Goal: Transaction & Acquisition: Obtain resource

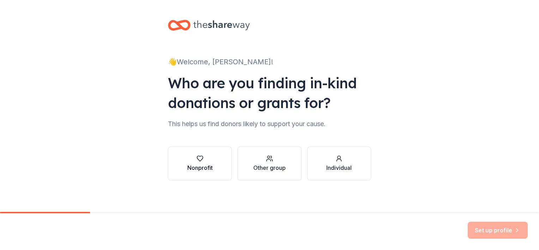
click at [190, 157] on div "button" at bounding box center [199, 158] width 25 height 7
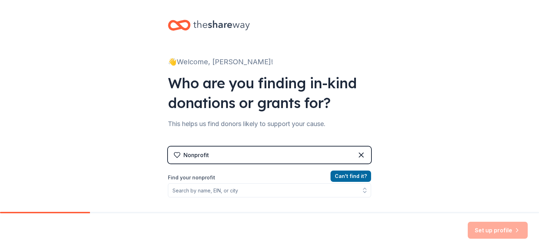
click at [224, 155] on div "Nonprofit" at bounding box center [269, 154] width 203 height 17
click at [174, 156] on icon at bounding box center [176, 154] width 7 height 7
click at [173, 154] on icon at bounding box center [176, 154] width 7 height 7
click at [214, 155] on div "Nonprofit" at bounding box center [269, 154] width 203 height 17
click at [359, 154] on icon at bounding box center [361, 155] width 4 height 4
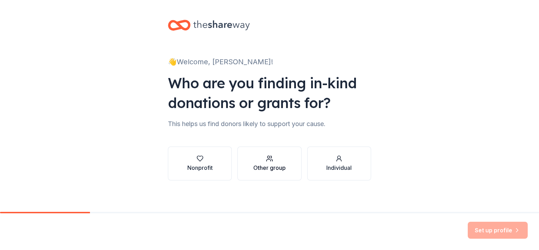
click at [267, 164] on div "Other group" at bounding box center [269, 167] width 32 height 8
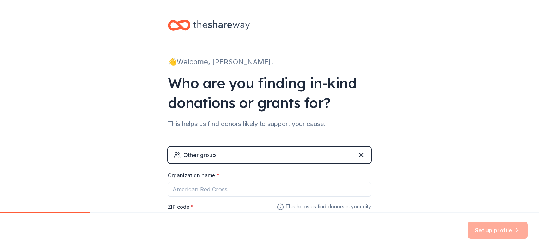
click at [235, 153] on div "Other group" at bounding box center [269, 154] width 203 height 17
click at [233, 157] on div "Other group" at bounding box center [269, 154] width 203 height 17
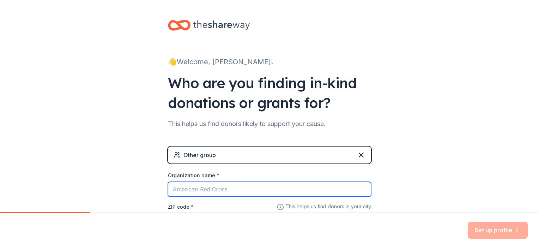
click at [235, 188] on input "Organization name *" at bounding box center [269, 189] width 203 height 15
type input "LeRaes Inventions"
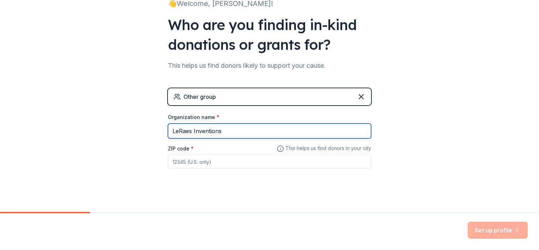
scroll to position [63, 0]
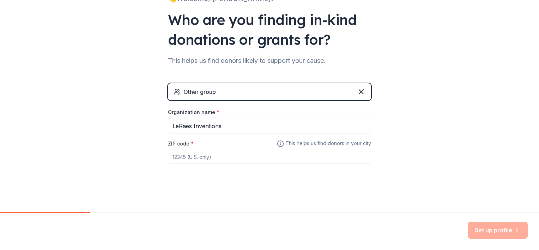
click at [189, 155] on input "ZIP code *" at bounding box center [269, 157] width 203 height 14
type input "72847"
click at [478, 232] on button "Set up profile" at bounding box center [498, 229] width 60 height 17
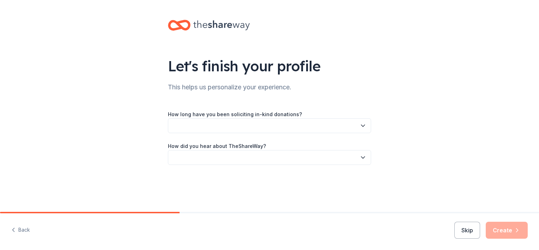
click at [223, 122] on button "button" at bounding box center [269, 125] width 203 height 15
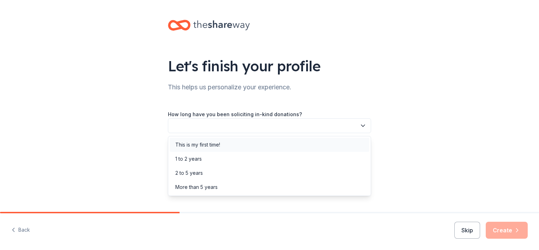
click at [206, 147] on div "This is my first time!" at bounding box center [197, 144] width 45 height 8
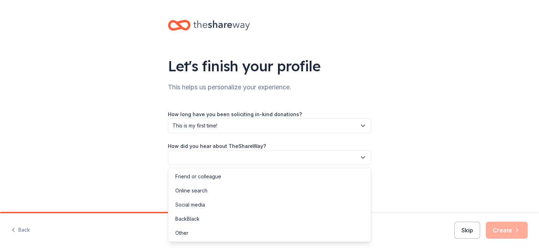
click at [203, 163] on button "button" at bounding box center [269, 157] width 203 height 15
click at [191, 205] on div "Social media" at bounding box center [190, 204] width 30 height 8
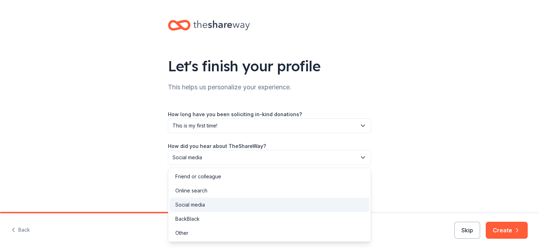
click at [362, 158] on icon "button" at bounding box center [363, 158] width 4 height 2
click at [191, 192] on div "Online search" at bounding box center [191, 190] width 32 height 8
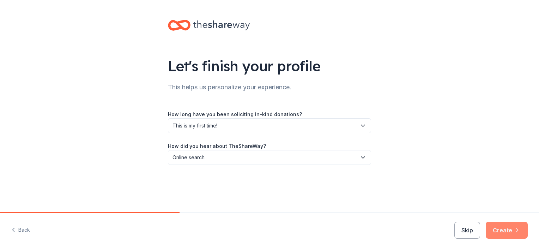
click at [511, 229] on button "Create" at bounding box center [507, 229] width 42 height 17
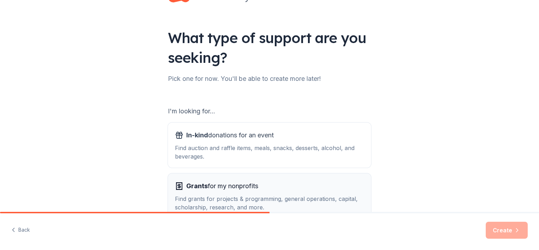
scroll to position [71, 0]
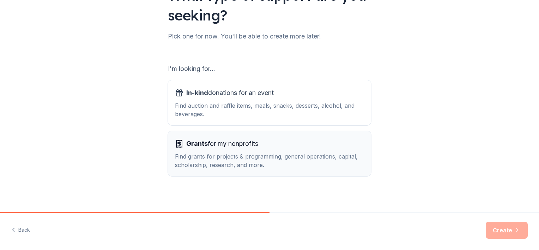
click at [234, 143] on span "Grants for my nonprofits" at bounding box center [222, 143] width 72 height 11
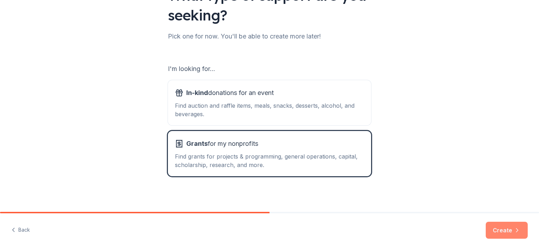
click at [510, 231] on button "Create" at bounding box center [507, 229] width 42 height 17
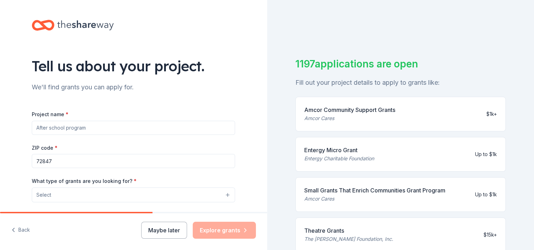
click at [78, 131] on input "Project name *" at bounding box center [133, 128] width 203 height 14
click at [97, 128] on input "Project name *" at bounding box center [133, 128] width 203 height 14
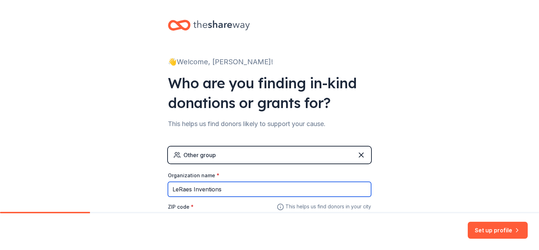
click at [228, 189] on input "LeRaes Inventions" at bounding box center [269, 189] width 203 height 15
click at [202, 189] on input "[PERSON_NAME]`s" at bounding box center [269, 189] width 203 height 15
click at [208, 189] on input "[PERSON_NAME]`s Inventions" at bounding box center [269, 189] width 203 height 15
type input "[PERSON_NAME]`s tions"
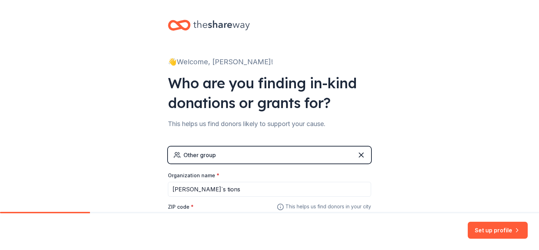
scroll to position [63, 0]
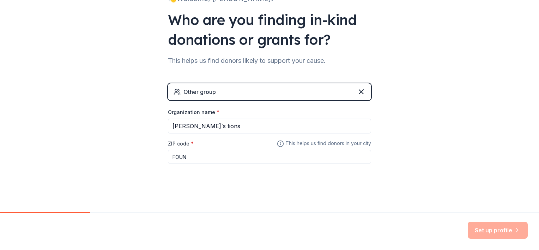
type input "FOUN"
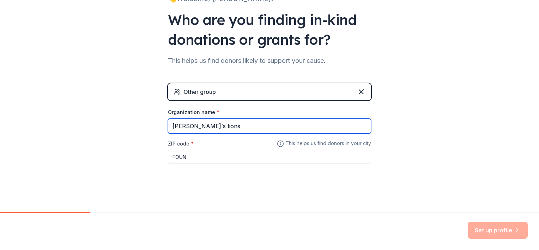
click at [191, 125] on input "[PERSON_NAME]`s tions" at bounding box center [269, 125] width 203 height 15
type input "[PERSON_NAME]`s tions"
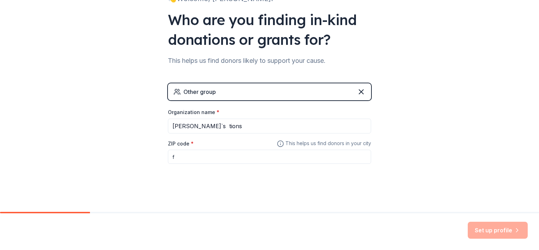
type input "f"
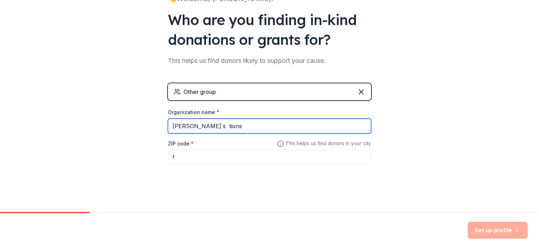
click at [192, 127] on input "[PERSON_NAME]`s tions" at bounding box center [269, 125] width 203 height 15
click at [226, 126] on input "[PERSON_NAME]`s Foundations" at bounding box center [269, 125] width 203 height 15
type input "[PERSON_NAME]`s Foundation"
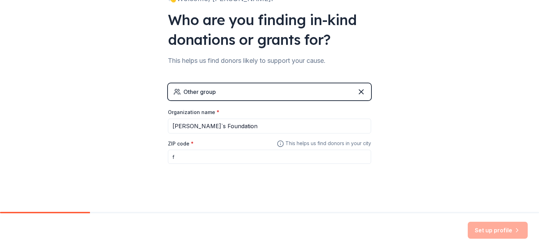
click at [176, 157] on input "f" at bounding box center [269, 157] width 203 height 14
type input "72847"
click at [481, 232] on button "Set up profile" at bounding box center [498, 229] width 60 height 17
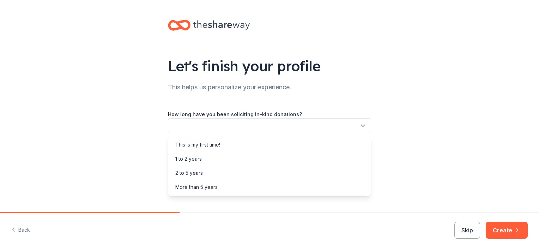
click at [208, 124] on button "button" at bounding box center [269, 125] width 203 height 15
click at [191, 158] on div "1 to 2 years" at bounding box center [188, 158] width 26 height 8
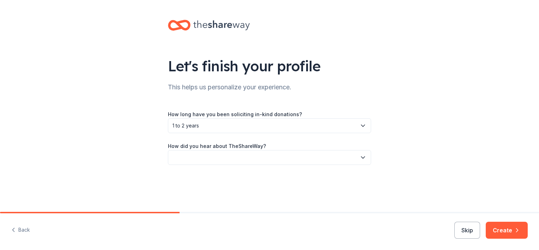
click at [225, 155] on button "button" at bounding box center [269, 157] width 203 height 15
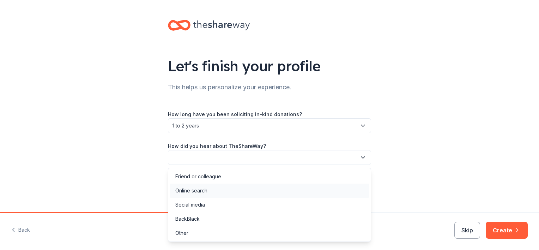
click at [196, 192] on div "Online search" at bounding box center [191, 190] width 32 height 8
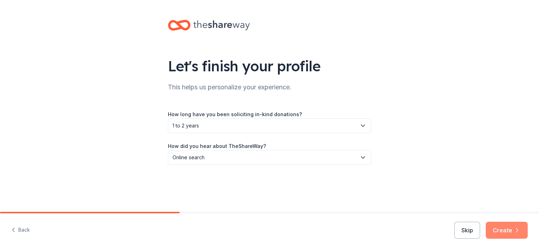
click at [506, 229] on button "Create" at bounding box center [507, 229] width 42 height 17
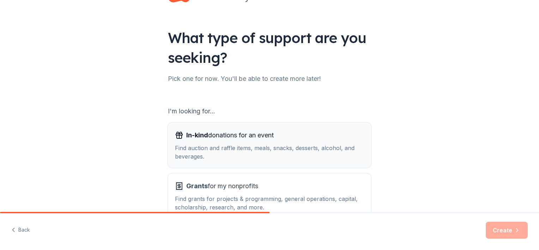
scroll to position [73, 0]
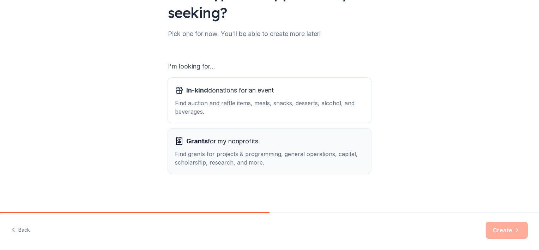
click at [219, 144] on span "Grants for my nonprofits" at bounding box center [222, 140] width 72 height 11
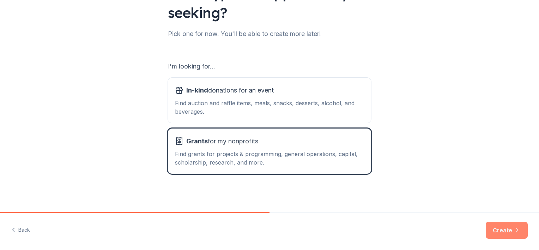
click at [499, 231] on button "Create" at bounding box center [507, 229] width 42 height 17
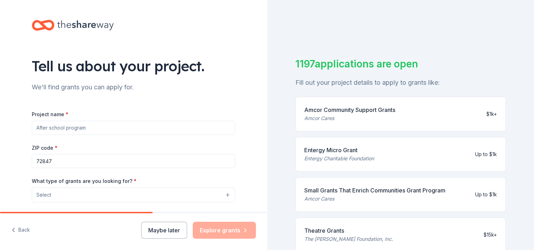
click at [80, 128] on input "Project name *" at bounding box center [133, 128] width 203 height 14
type input "health"
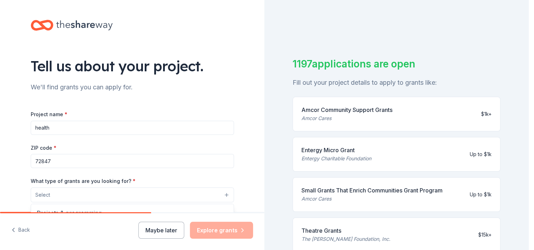
click at [84, 194] on button "Select" at bounding box center [132, 194] width 203 height 15
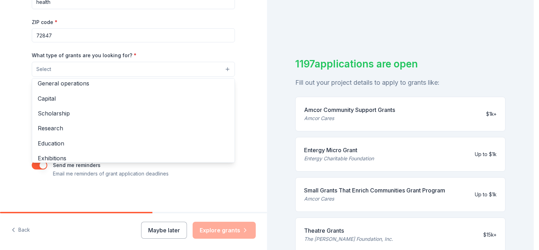
scroll to position [13, 0]
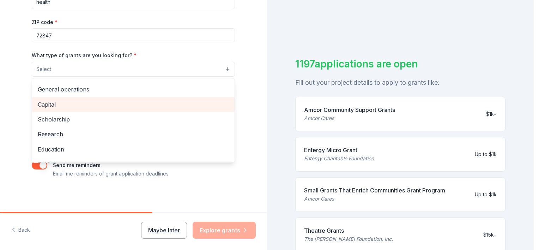
click at [49, 103] on span "Capital" at bounding box center [133, 104] width 191 height 9
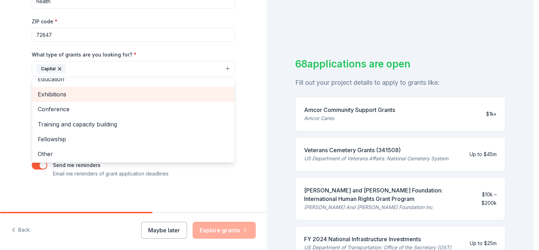
scroll to position [68, 0]
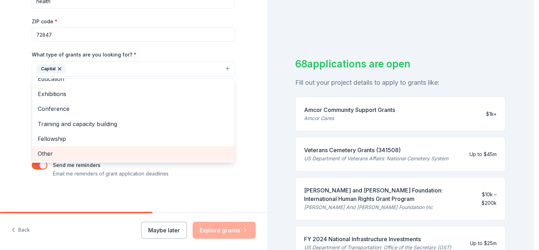
click at [40, 153] on span "Other" at bounding box center [133, 153] width 191 height 9
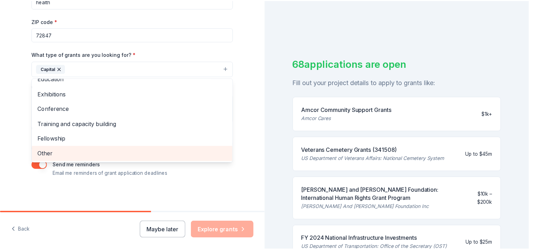
scroll to position [53, 0]
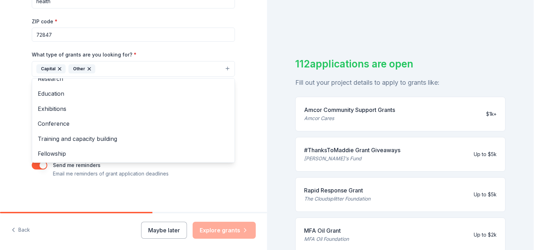
click at [250, 75] on div "Tell us about your project. We'll find grants you can apply for. Project name *…" at bounding box center [133, 43] width 267 height 338
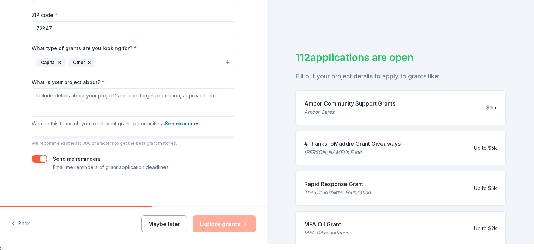
scroll to position [8, 0]
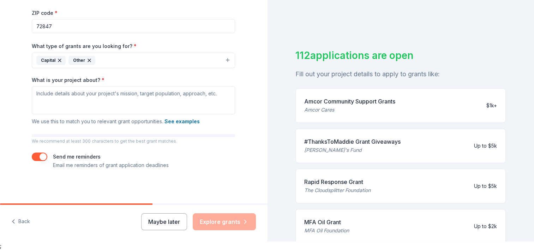
click at [230, 221] on div "Maybe later Explore grants" at bounding box center [198, 221] width 115 height 17
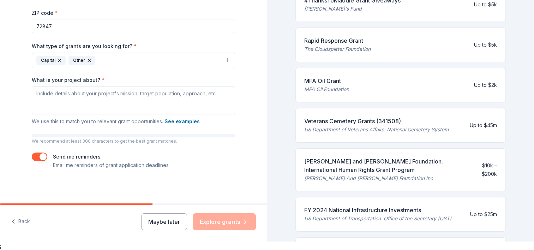
scroll to position [176, 0]
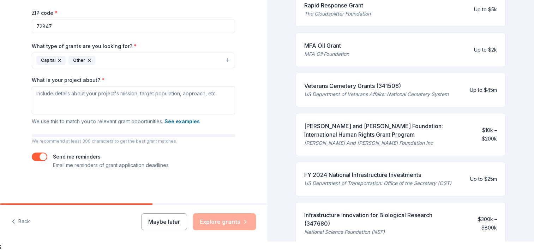
click at [386, 136] on div "[PERSON_NAME] and [PERSON_NAME] Foundation: International Human Rights Grant Pr…" at bounding box center [387, 130] width 166 height 17
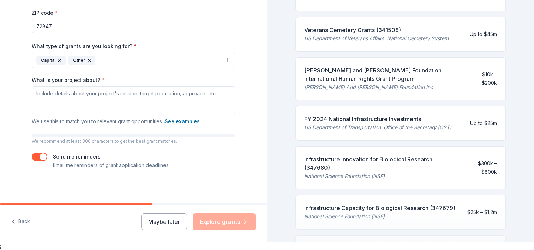
scroll to position [232, 0]
drag, startPoint x: 124, startPoint y: 204, endPoint x: 214, endPoint y: 205, distance: 90.3
click at [214, 205] on div "Back Maybe later Explore grants" at bounding box center [133, 222] width 267 height 38
drag, startPoint x: 214, startPoint y: 205, endPoint x: 225, endPoint y: 219, distance: 17.7
click at [224, 223] on div "Maybe later Explore grants" at bounding box center [198, 221] width 115 height 17
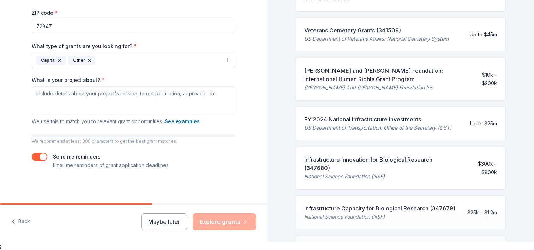
click at [221, 222] on div "Maybe later Explore grants" at bounding box center [198, 221] width 115 height 17
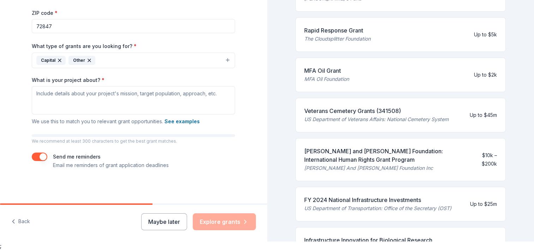
scroll to position [91, 0]
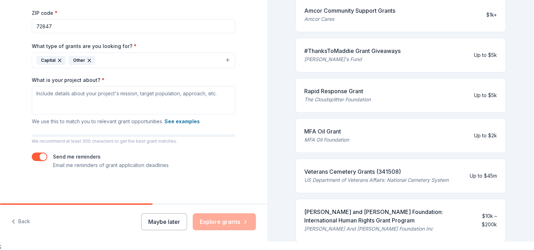
click at [244, 221] on div "Maybe later Explore grants" at bounding box center [198, 221] width 115 height 17
click at [34, 158] on button "button" at bounding box center [40, 156] width 16 height 8
click at [43, 156] on button "button" at bounding box center [40, 156] width 16 height 8
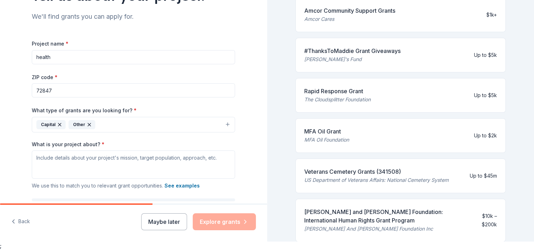
scroll to position [56, 0]
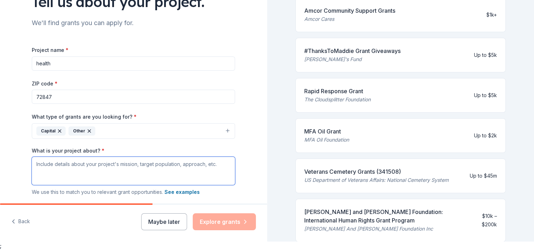
click at [55, 176] on textarea "What is your project about? *" at bounding box center [133, 171] width 203 height 28
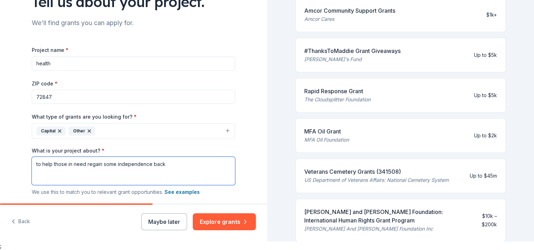
click at [174, 166] on textarea "to help those in need regain some independence back" at bounding box center [133, 171] width 203 height 28
click at [189, 164] on textarea "to help those in need regain some independence back into their=ir lives," at bounding box center [133, 171] width 203 height 28
click at [202, 164] on textarea "to help those in need regain some independence back into their lives," at bounding box center [133, 171] width 203 height 28
click at [168, 174] on textarea "to help those in need regain some independence back into their lives, Depressio…" at bounding box center [133, 171] width 203 height 28
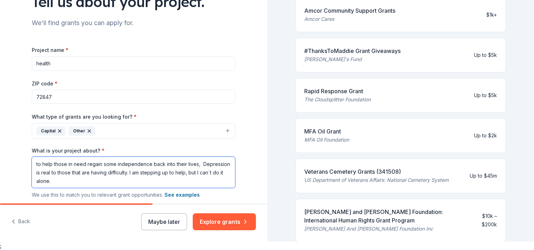
click at [90, 181] on textarea "to help those in need regain some independence back into their lives, Depressio…" at bounding box center [133, 172] width 203 height 31
click at [162, 181] on textarea "to help those in need regain some independence back into their lives, Depressio…" at bounding box center [133, 172] width 203 height 31
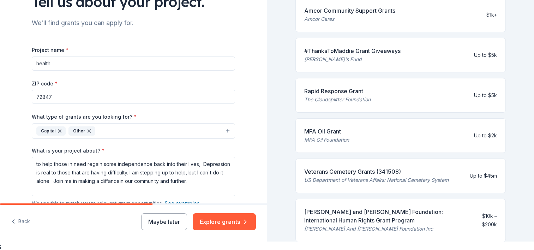
click at [222, 136] on button "Capital Other" at bounding box center [133, 131] width 203 height 16
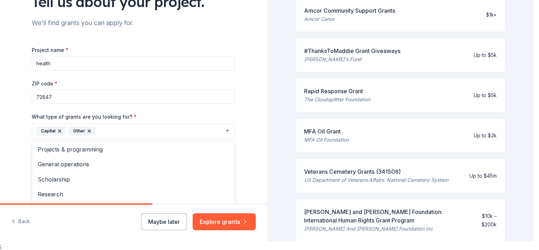
click at [157, 93] on div "Project name * health ZIP code * 72847 What type of grants are you looking for?…" at bounding box center [133, 148] width 203 height 206
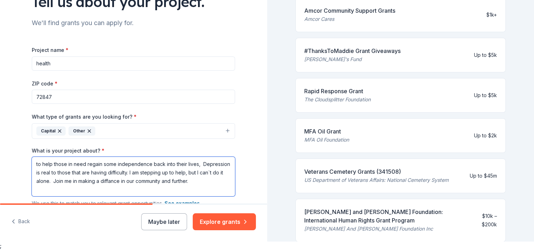
click at [56, 191] on textarea "to help those in need regain some independence back into their lives, Depressio…" at bounding box center [133, 176] width 203 height 39
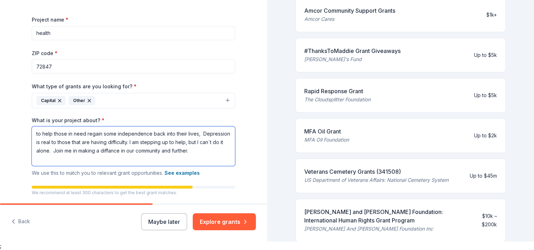
scroll to position [138, 0]
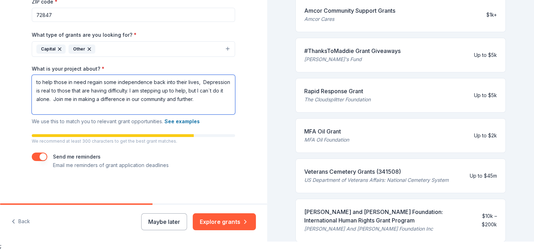
click at [59, 110] on textarea "to help those in need regain some independence back into their lives, Depressio…" at bounding box center [133, 94] width 203 height 39
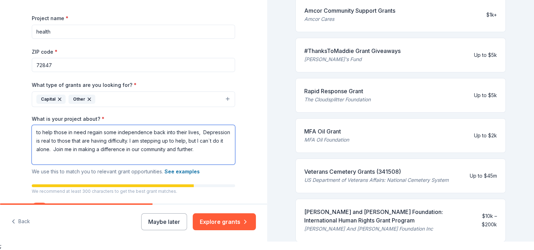
scroll to position [67, 0]
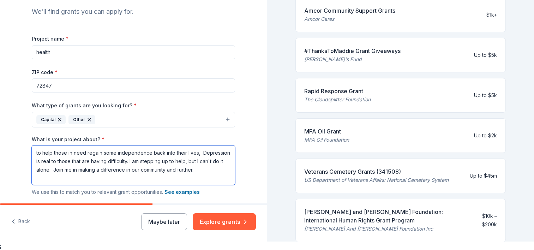
click at [35, 151] on textarea "to help those in need regain some independence back into their lives, Depressio…" at bounding box center [133, 164] width 203 height 39
click at [32, 151] on textarea "to help those in need regain some independence back into their lives, Depressio…" at bounding box center [133, 164] width 203 height 39
click at [218, 152] on textarea "My goal to help those in need regain some independence back into their lives, D…" at bounding box center [133, 164] width 203 height 39
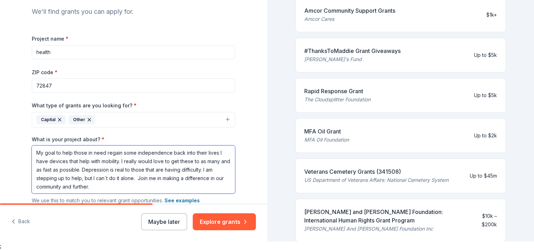
click at [33, 153] on textarea "My goal to help those in need regain some independence back into their lives I …" at bounding box center [133, 169] width 203 height 48
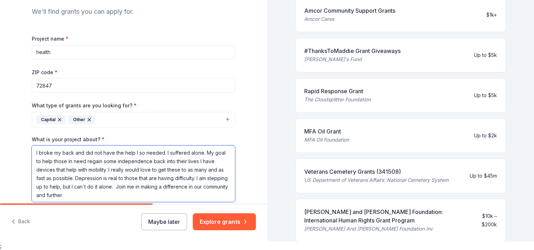
click at [186, 153] on textarea "I broke my back and did not have the help I so needed. I suffered alone. My goa…" at bounding box center [133, 173] width 203 height 56
type textarea "I broke my back and did not have the help I so needed. I suffered in pain alone…"
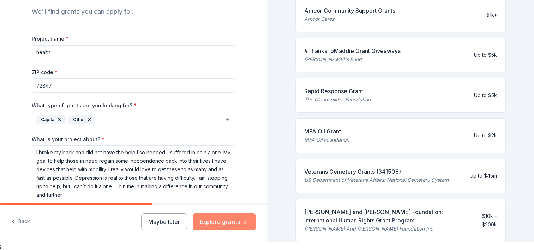
click at [228, 221] on button "Explore grants" at bounding box center [224, 221] width 63 height 17
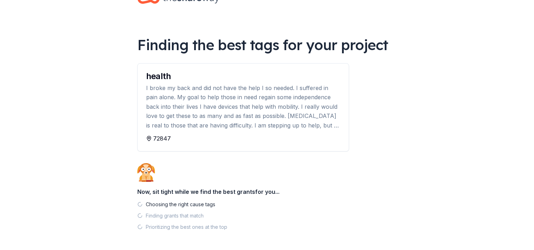
scroll to position [52, 0]
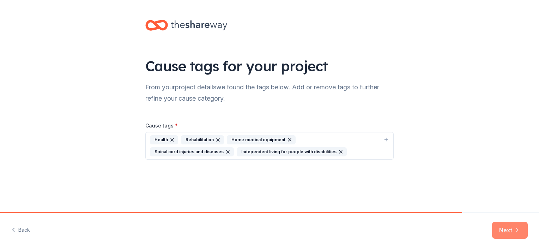
click at [505, 229] on button "Next" at bounding box center [510, 229] width 36 height 17
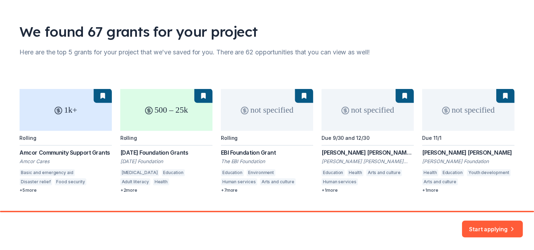
scroll to position [51, 0]
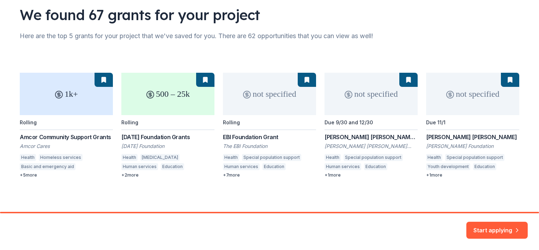
click at [77, 92] on div "1k+ Rolling Amcor Community Support Grants Amcor Cares Health Homeless services…" at bounding box center [269, 125] width 499 height 105
click at [24, 175] on div "1k+ Rolling Amcor Community Support Grants Amcor Cares Health Homeless services…" at bounding box center [269, 125] width 499 height 105
click at [68, 87] on div "1k+ Rolling Amcor Community Support Grants Amcor Cares Health Homeless services…" at bounding box center [269, 125] width 499 height 105
drag, startPoint x: 48, startPoint y: 91, endPoint x: 43, endPoint y: 91, distance: 4.6
click at [43, 91] on div "1k+ Rolling Amcor Community Support Grants Amcor Cares Health Homeless services…" at bounding box center [269, 125] width 499 height 105
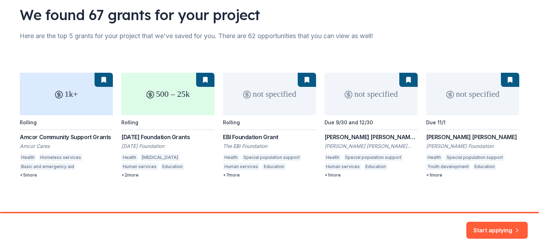
click at [105, 77] on div "1k+ Rolling Amcor Community Support Grants Amcor Cares Health Homeless services…" at bounding box center [269, 125] width 499 height 105
click at [20, 121] on div "1k+ Rolling Amcor Community Support Grants Amcor Cares Health Homeless services…" at bounding box center [269, 125] width 499 height 105
click at [27, 136] on div "1k+ Rolling Amcor Community Support Grants Amcor Cares Health Homeless services…" at bounding box center [269, 125] width 499 height 105
click at [26, 146] on div "1k+ Rolling Amcor Community Support Grants Amcor Cares Health Homeless services…" at bounding box center [269, 125] width 499 height 105
click at [499, 224] on button "Start applying" at bounding box center [496, 225] width 61 height 17
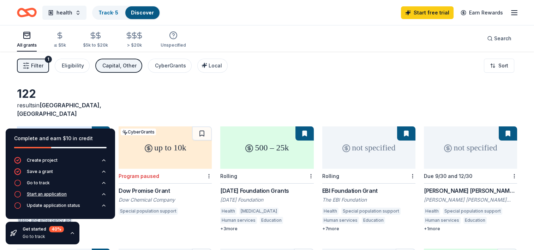
click at [31, 195] on div "Start an application" at bounding box center [47, 194] width 40 height 6
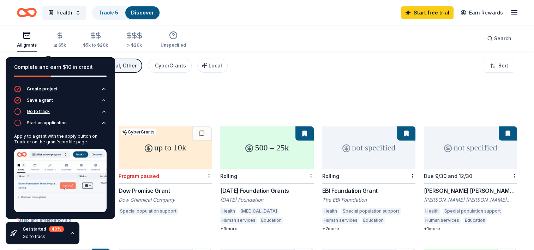
click at [36, 112] on div "Go to track" at bounding box center [38, 112] width 23 height 6
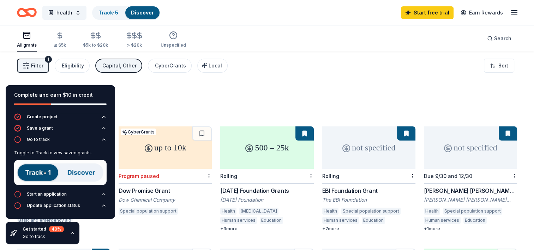
click at [30, 173] on img at bounding box center [60, 172] width 92 height 25
click at [88, 171] on img at bounding box center [60, 172] width 92 height 25
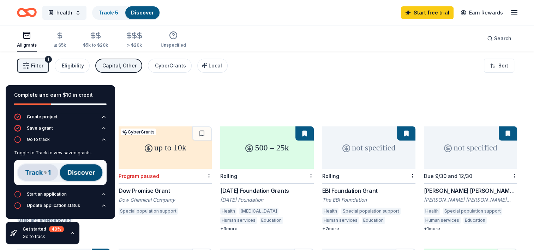
click at [105, 140] on icon "button" at bounding box center [104, 139] width 6 height 6
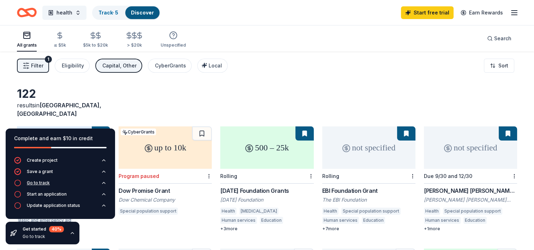
click at [36, 182] on div "Go to track" at bounding box center [38, 183] width 23 height 6
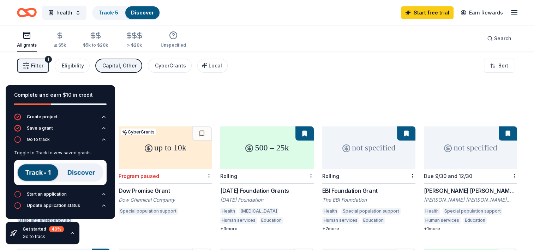
click at [39, 171] on img at bounding box center [60, 172] width 92 height 25
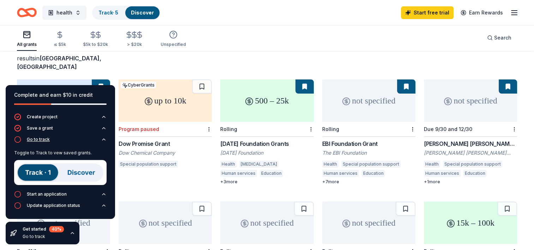
scroll to position [106, 0]
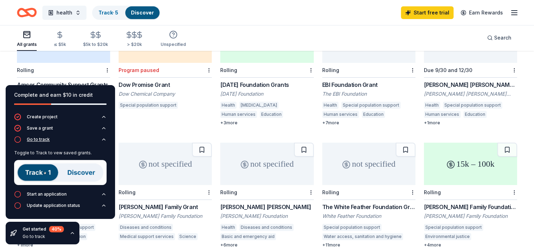
click at [104, 140] on icon "button" at bounding box center [104, 139] width 6 height 6
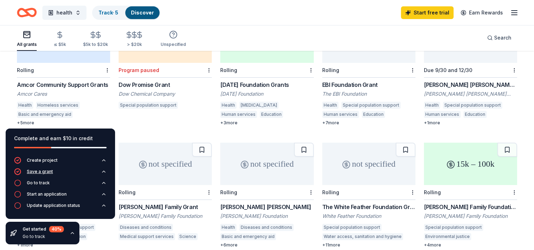
scroll to position [247, 0]
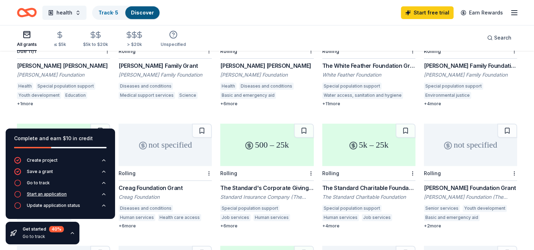
click at [34, 194] on div "Start an application" at bounding box center [47, 194] width 40 height 6
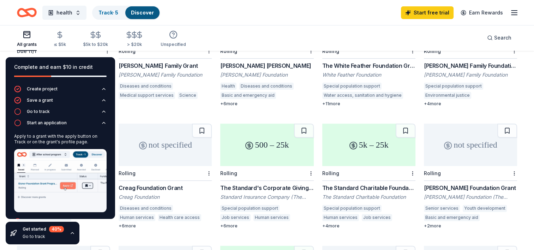
click at [65, 185] on img at bounding box center [60, 180] width 92 height 63
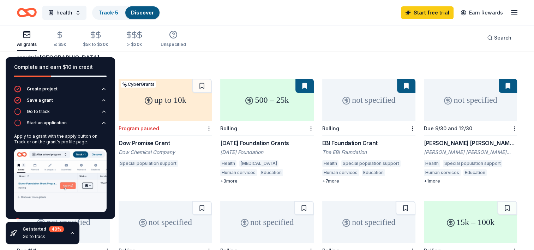
scroll to position [35, 0]
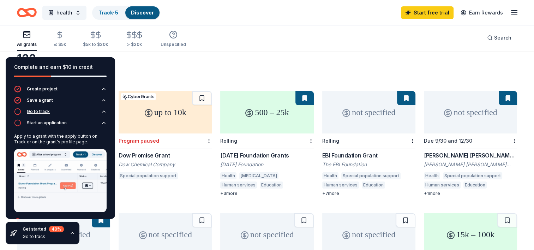
click at [38, 112] on div "Go to track" at bounding box center [38, 112] width 23 height 6
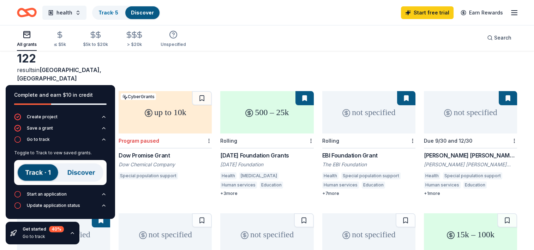
click at [73, 173] on img at bounding box center [60, 172] width 92 height 25
click at [41, 171] on img at bounding box center [60, 172] width 92 height 25
click at [42, 172] on img at bounding box center [60, 172] width 92 height 25
click at [77, 174] on img at bounding box center [60, 172] width 92 height 25
click at [51, 195] on div "Start an application" at bounding box center [47, 194] width 40 height 6
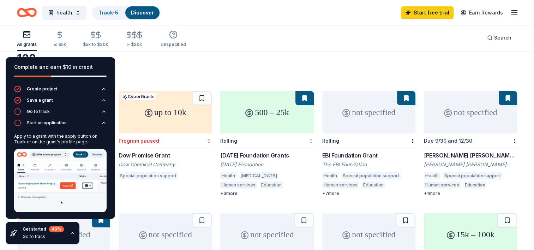
click at [64, 182] on img at bounding box center [60, 180] width 92 height 63
click at [62, 183] on img at bounding box center [60, 180] width 92 height 63
click at [65, 183] on img at bounding box center [60, 180] width 92 height 63
click at [85, 183] on img at bounding box center [60, 180] width 92 height 63
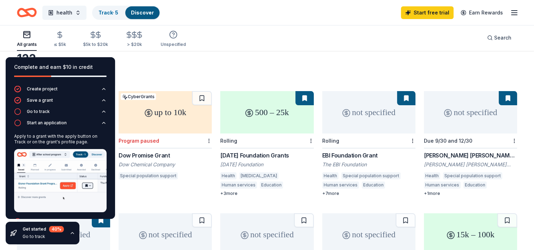
click at [35, 182] on img at bounding box center [60, 180] width 92 height 63
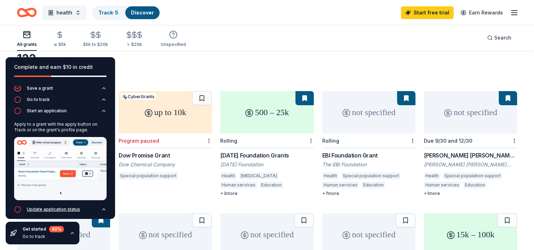
click at [45, 206] on div "Update application status" at bounding box center [53, 209] width 53 height 6
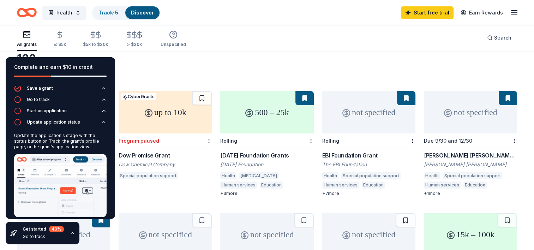
click at [83, 188] on img at bounding box center [60, 185] width 92 height 63
click at [55, 231] on div "40 %" at bounding box center [56, 229] width 15 height 6
click at [81, 158] on img at bounding box center [60, 185] width 92 height 63
click at [93, 158] on img at bounding box center [60, 185] width 92 height 63
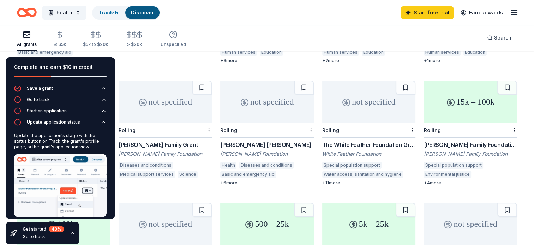
scroll to position [176, 0]
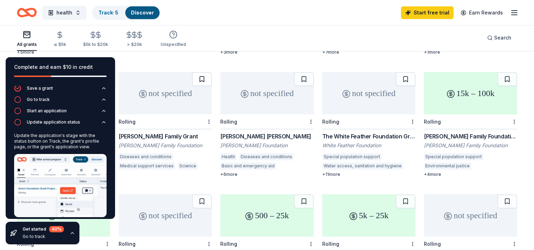
click at [202, 72] on button at bounding box center [202, 79] width 20 height 14
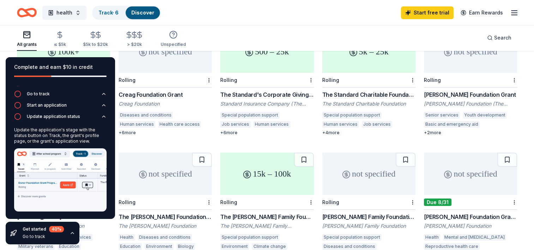
scroll to position [353, 0]
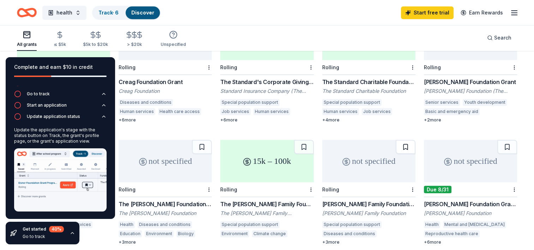
click at [406, 140] on button at bounding box center [405, 147] width 20 height 14
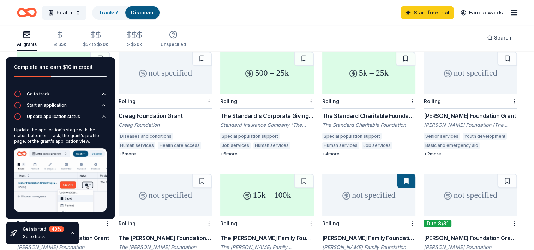
scroll to position [317, 0]
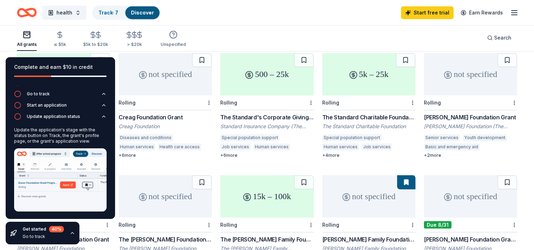
click at [84, 182] on img at bounding box center [60, 179] width 92 height 63
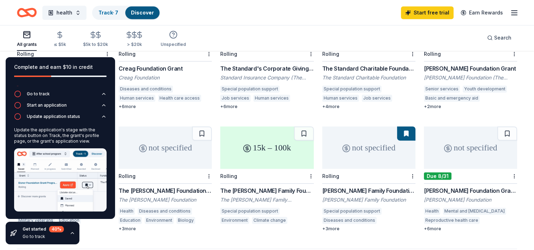
scroll to position [388, 0]
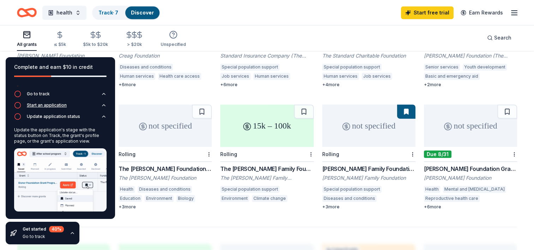
click at [52, 106] on div "Start an application" at bounding box center [47, 105] width 40 height 6
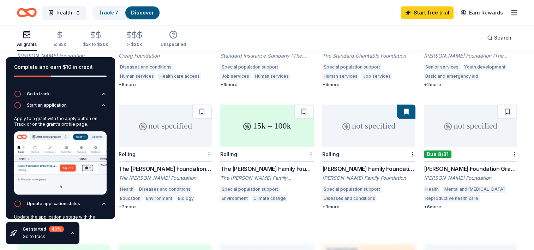
scroll to position [12, 0]
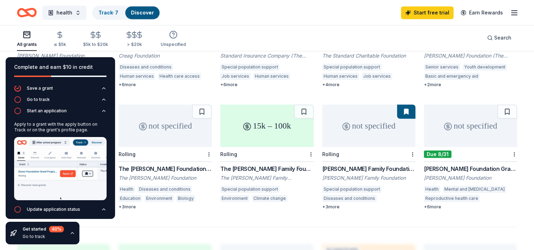
click at [65, 171] on img at bounding box center [60, 168] width 92 height 63
click at [403, 106] on button at bounding box center [406, 111] width 18 height 14
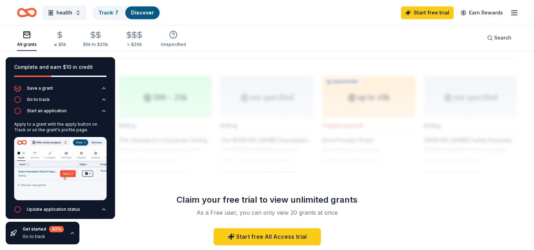
scroll to position [599, 0]
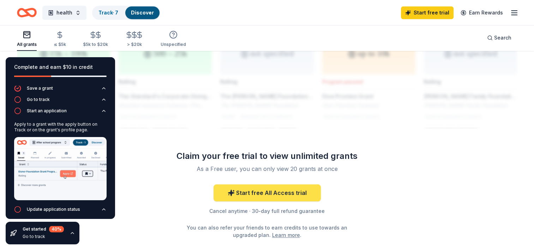
click at [261, 185] on link "Start free All Access trial" at bounding box center [266, 192] width 107 height 17
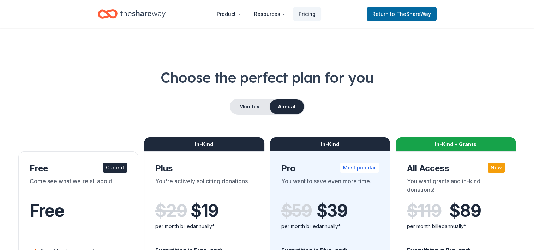
click at [117, 169] on div "Current" at bounding box center [115, 168] width 24 height 10
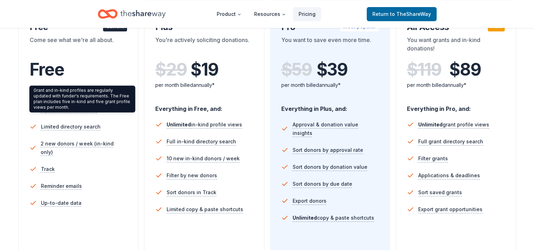
scroll to position [106, 0]
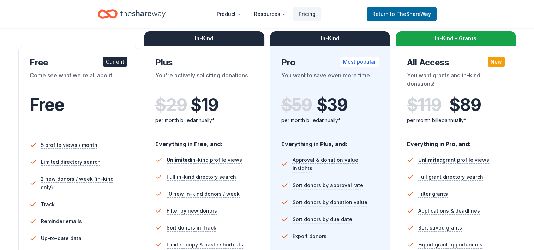
click at [110, 60] on div "Current" at bounding box center [115, 62] width 24 height 10
click at [43, 106] on span "Free" at bounding box center [47, 104] width 35 height 21
click at [402, 13] on span "to TheShareWay" at bounding box center [410, 14] width 41 height 6
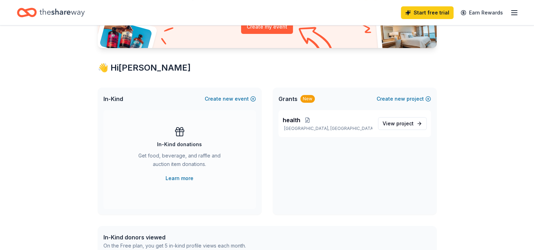
scroll to position [106, 0]
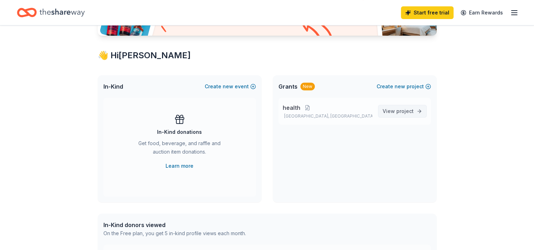
click at [405, 111] on span "project" at bounding box center [404, 111] width 17 height 6
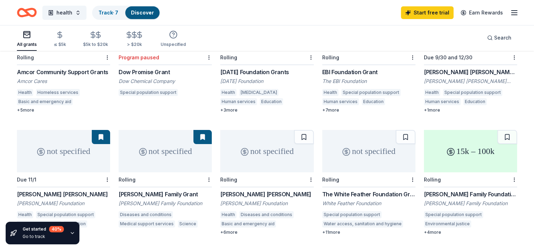
scroll to position [106, 0]
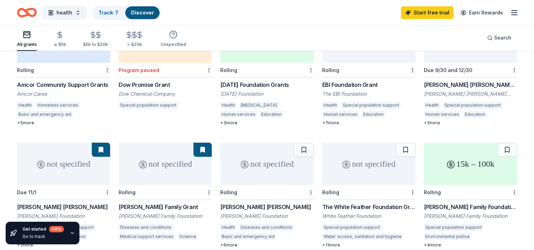
click at [200, 142] on button at bounding box center [202, 149] width 18 height 14
click at [209, 144] on html "health Track · 7 Discover Start free trial Earn Rewards All grants ≤ $5k $5k to…" at bounding box center [267, 19] width 534 height 250
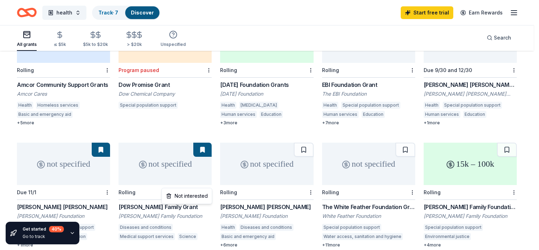
click at [146, 144] on html "health Track · 7 Discover Start free trial Earn Rewards All grants ≤ $5k $5k to…" at bounding box center [269, 19] width 539 height 250
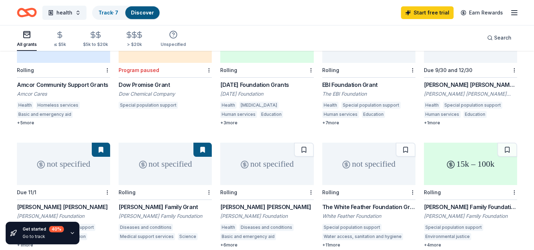
click at [146, 202] on div "Wrobel Family Grant" at bounding box center [164, 206] width 93 height 8
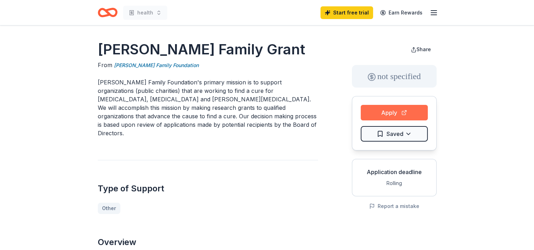
click at [391, 112] on button "Apply" at bounding box center [393, 113] width 67 height 16
